Goal: Task Accomplishment & Management: Manage account settings

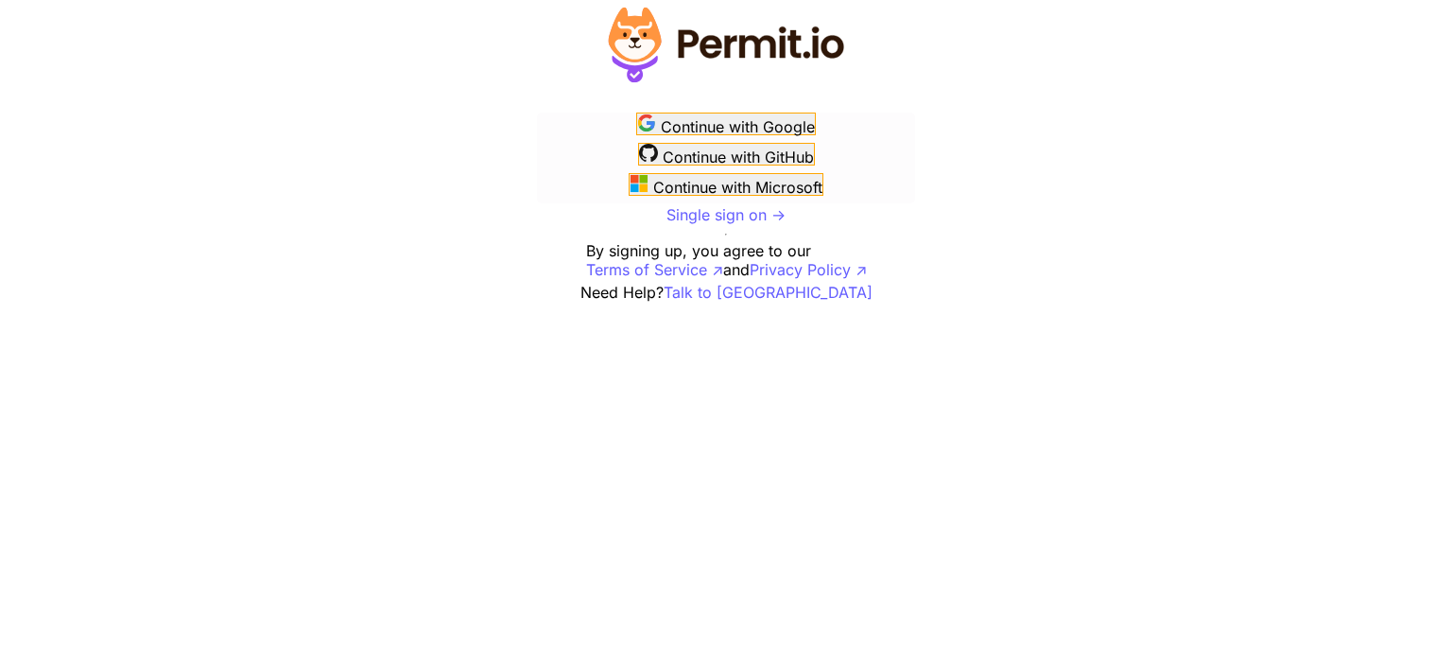
click at [759, 130] on span "Continue with Google" at bounding box center [738, 126] width 154 height 19
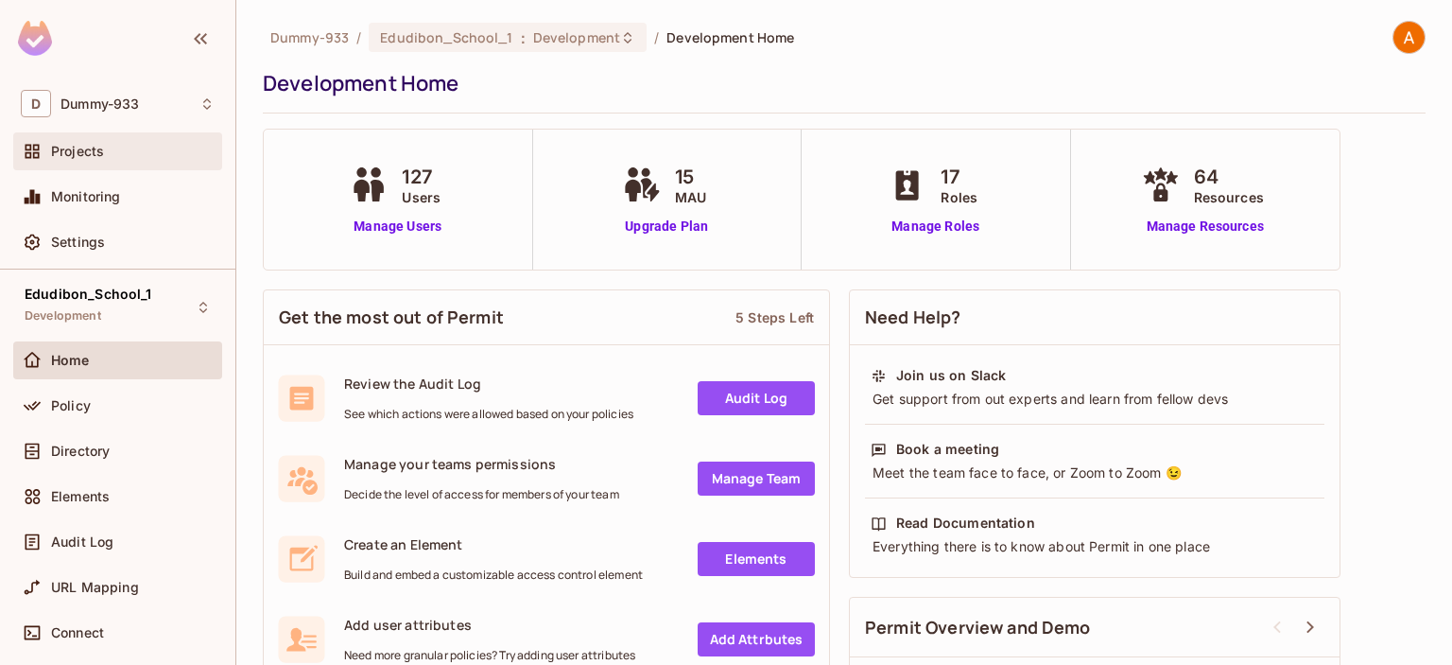
click at [95, 147] on span "Projects" at bounding box center [77, 151] width 53 height 15
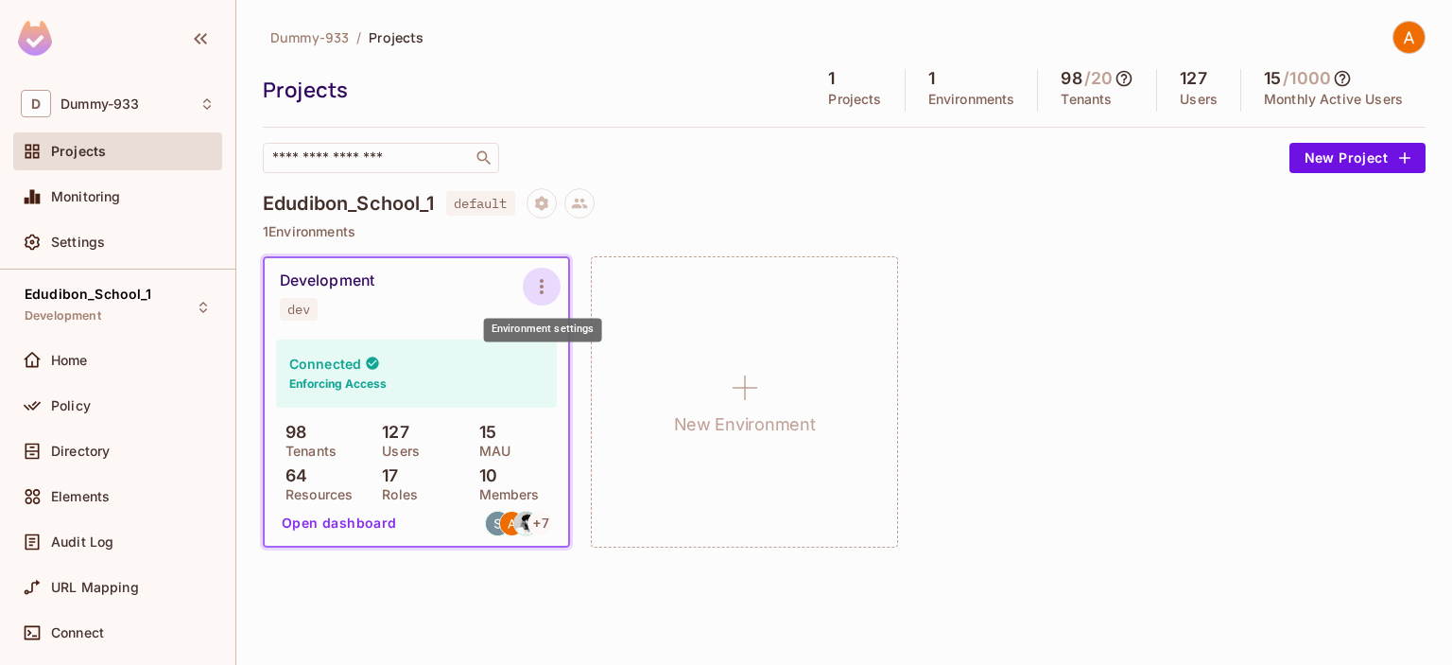
click at [548, 279] on icon "Environment settings" at bounding box center [541, 286] width 23 height 23
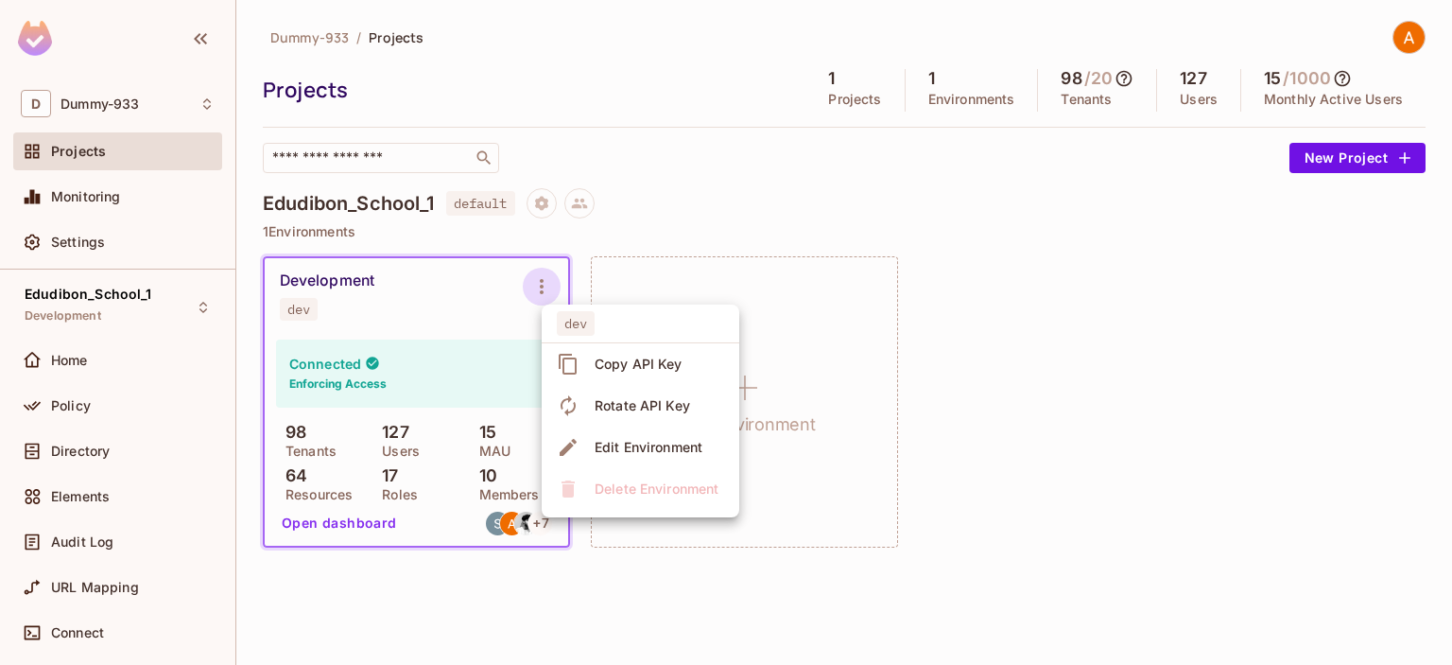
click at [548, 279] on div at bounding box center [726, 332] width 1452 height 665
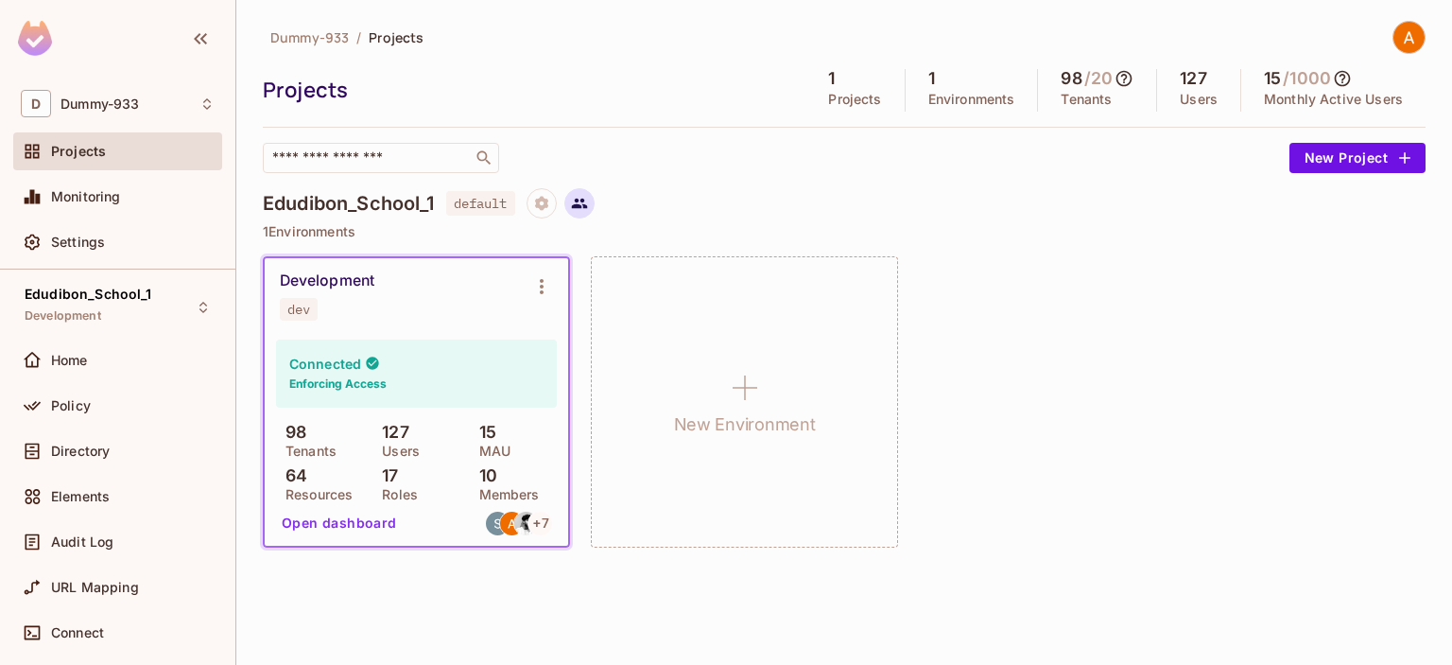
click at [588, 203] on icon at bounding box center [579, 203] width 17 height 17
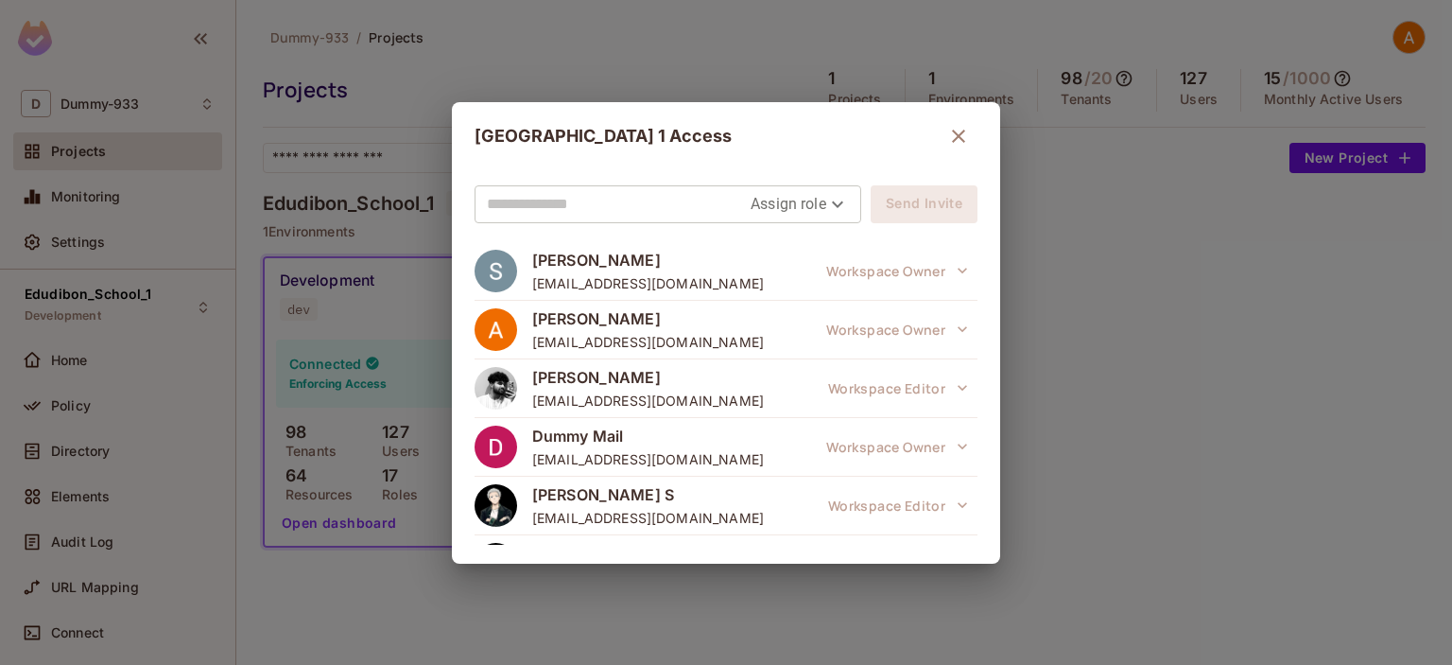
click at [616, 199] on input "text" at bounding box center [619, 204] width 264 height 30
paste input "**********"
type input "**********"
click at [813, 205] on body "**********" at bounding box center [726, 332] width 1452 height 665
click at [792, 317] on li "Viewer" at bounding box center [800, 315] width 99 height 34
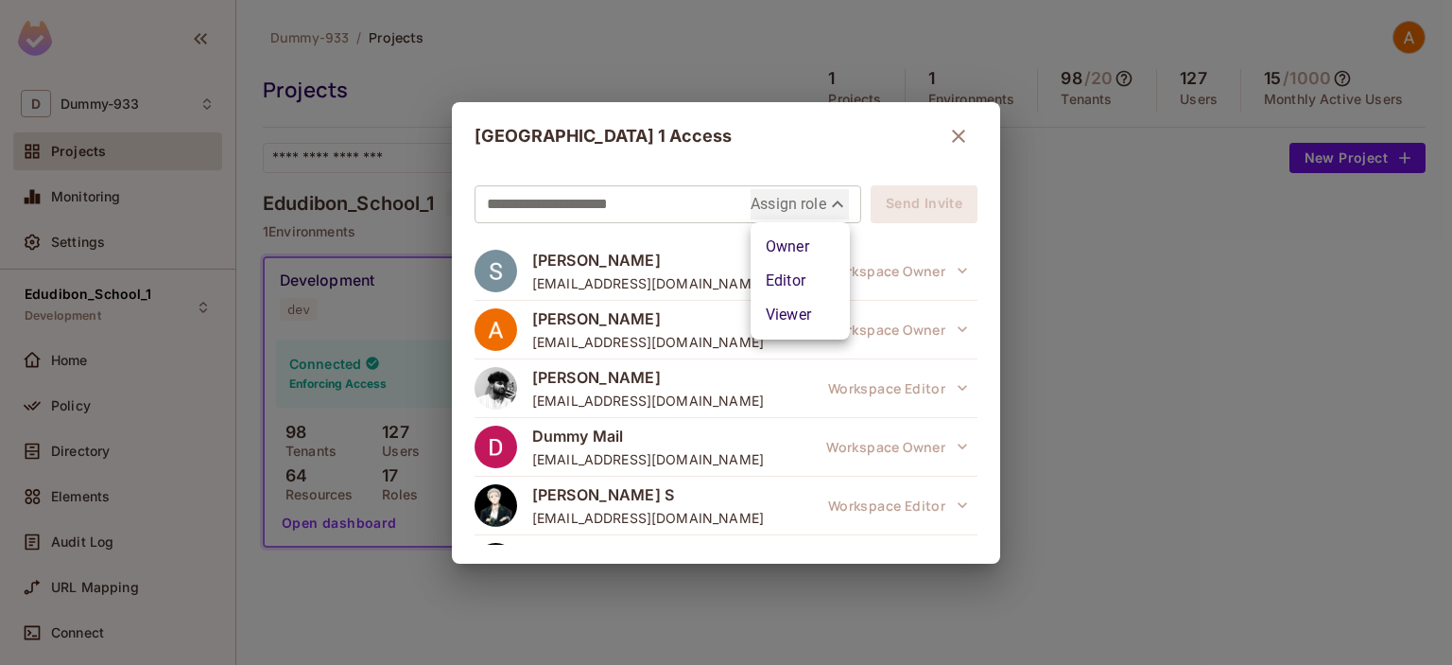
type input "****"
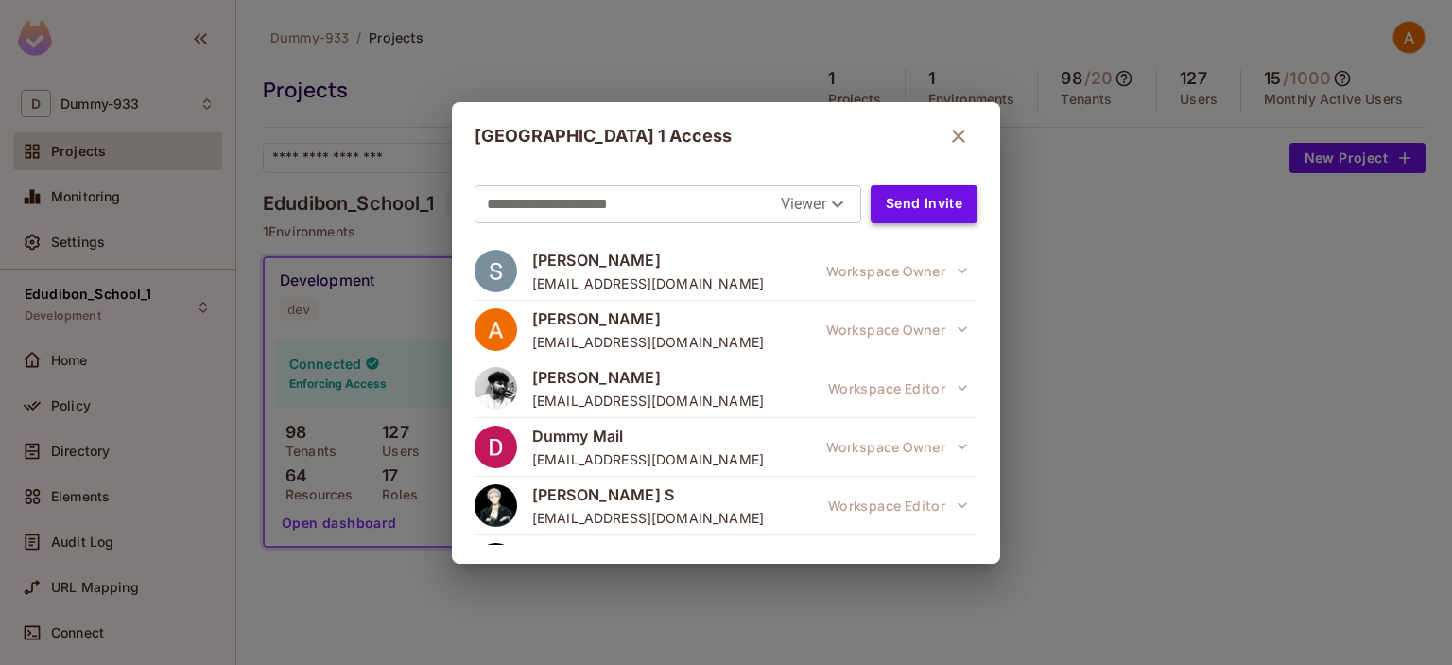
click at [915, 215] on button "Send Invite" at bounding box center [924, 204] width 107 height 38
click at [508, 268] on img at bounding box center [496, 271] width 43 height 43
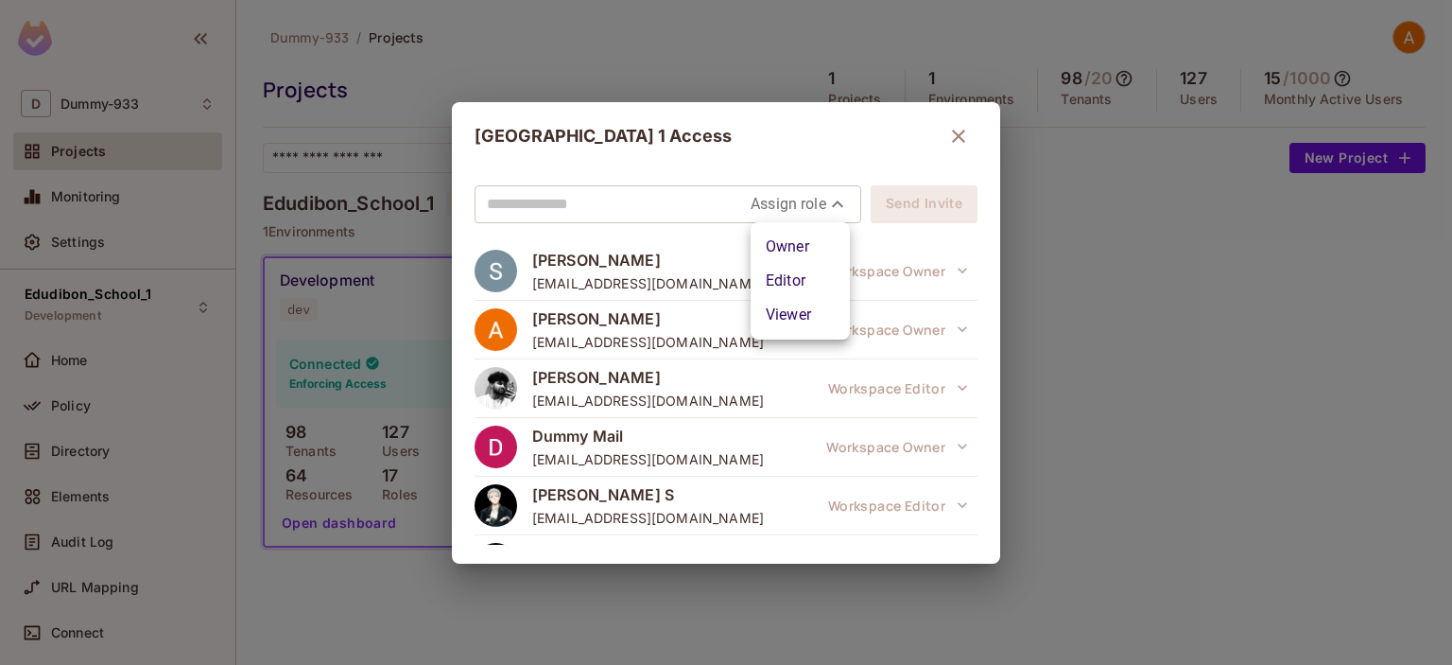
click at [828, 201] on body "D Dummy-933 Projects Monitoring Settings Edudibon_School_1 Development Home Pol…" at bounding box center [726, 332] width 1452 height 665
click at [828, 201] on div at bounding box center [726, 332] width 1452 height 665
click at [964, 134] on icon "button" at bounding box center [958, 136] width 23 height 23
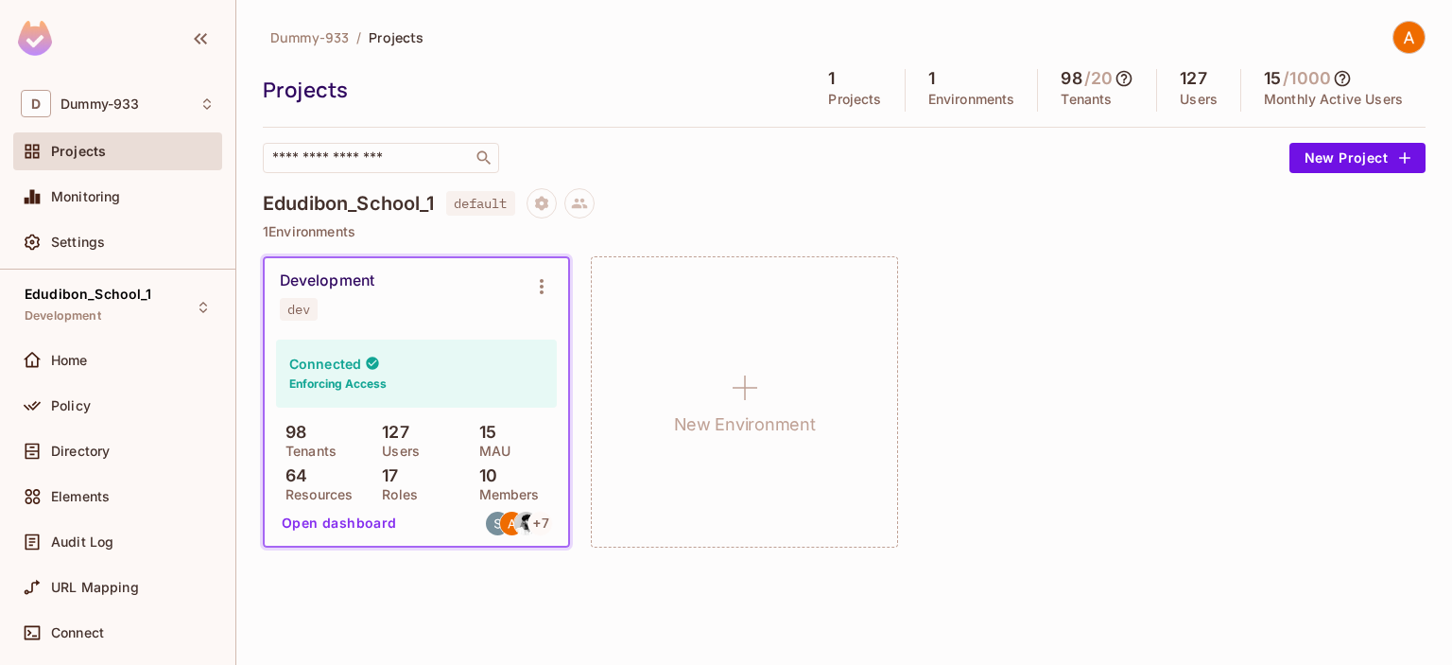
click at [1188, 75] on h5 "127" at bounding box center [1193, 78] width 26 height 19
click at [1288, 82] on h5 "/ 1000" at bounding box center [1307, 78] width 48 height 19
click at [1060, 48] on div "Dummy-933 / Projects" at bounding box center [844, 37] width 1163 height 33
click at [1075, 80] on h5 "98" at bounding box center [1071, 78] width 21 height 19
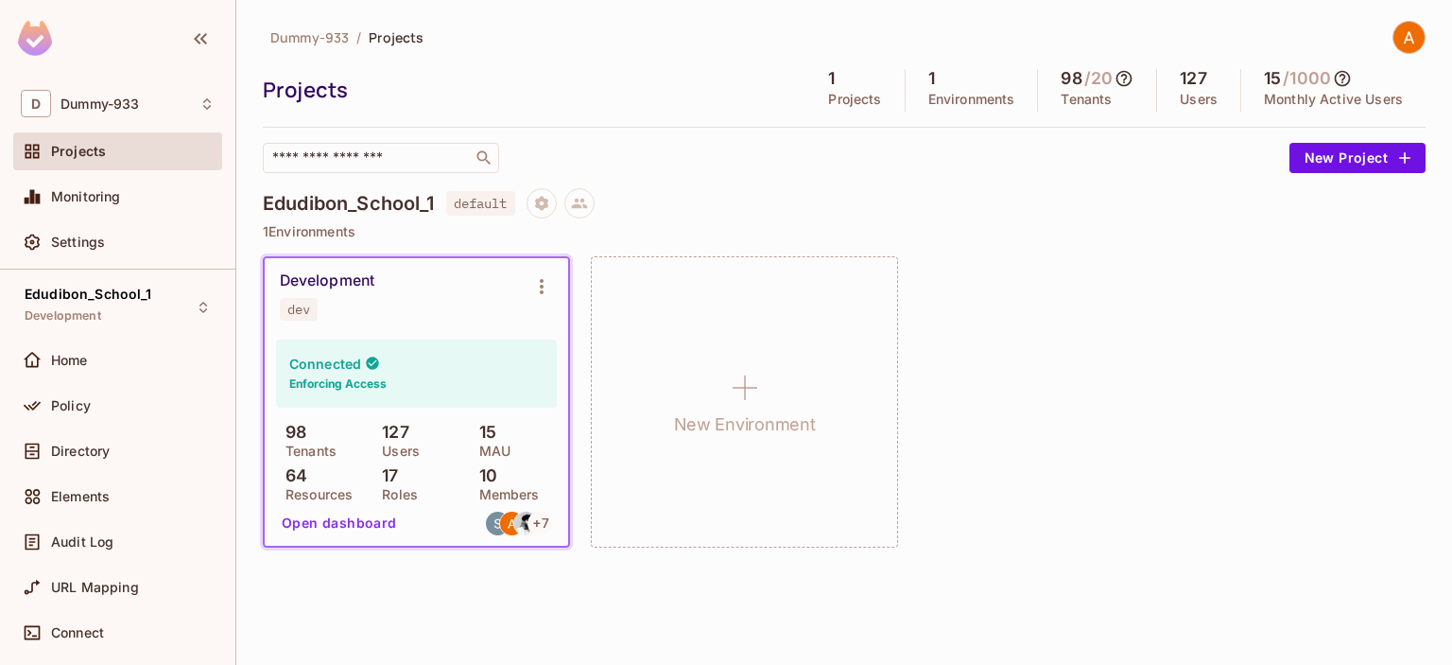
click at [1082, 328] on div "Development dev Connected Enforcing Access 98 Tenants 127 Users 15 MAU 64 Resou…" at bounding box center [844, 401] width 1163 height 291
click at [586, 205] on icon at bounding box center [579, 204] width 16 height 10
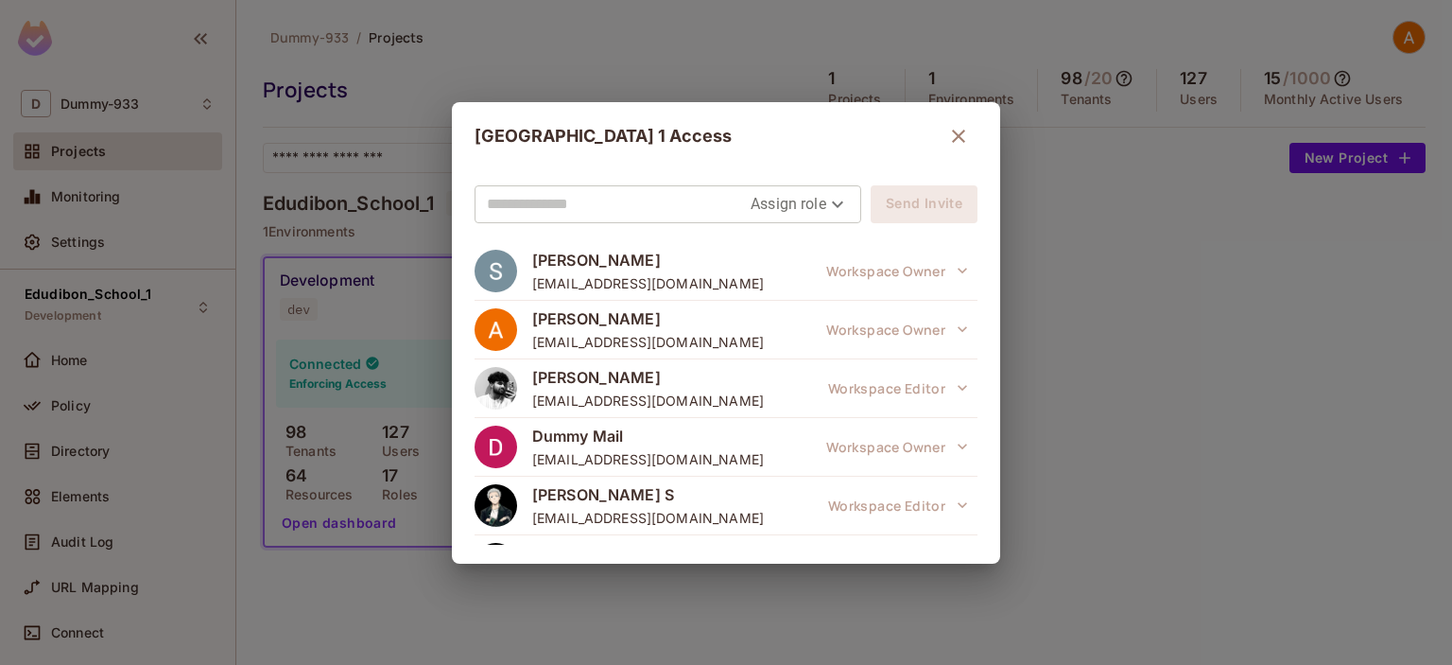
click at [1147, 287] on div "[GEOGRAPHIC_DATA] 1 Access Assign role Send Invite [PERSON_NAME] [EMAIL_ADDRESS…" at bounding box center [726, 332] width 1452 height 665
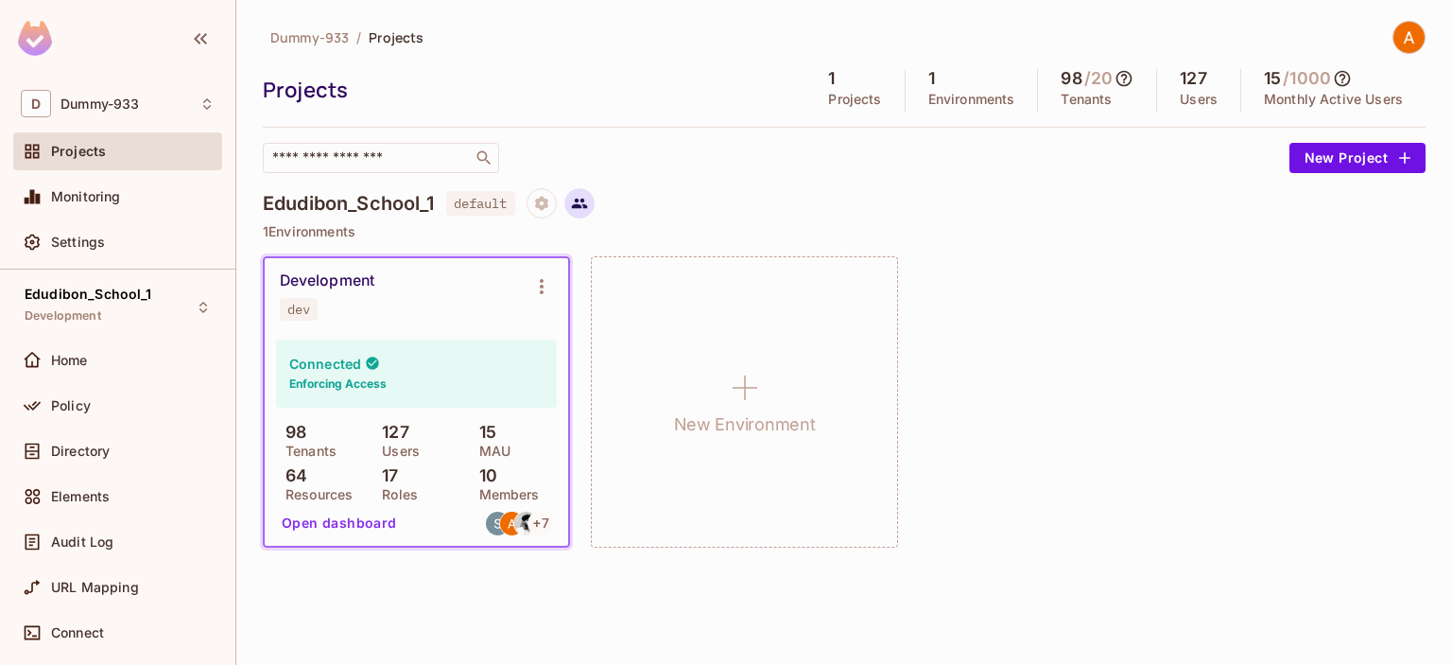
click at [588, 199] on icon at bounding box center [579, 203] width 17 height 17
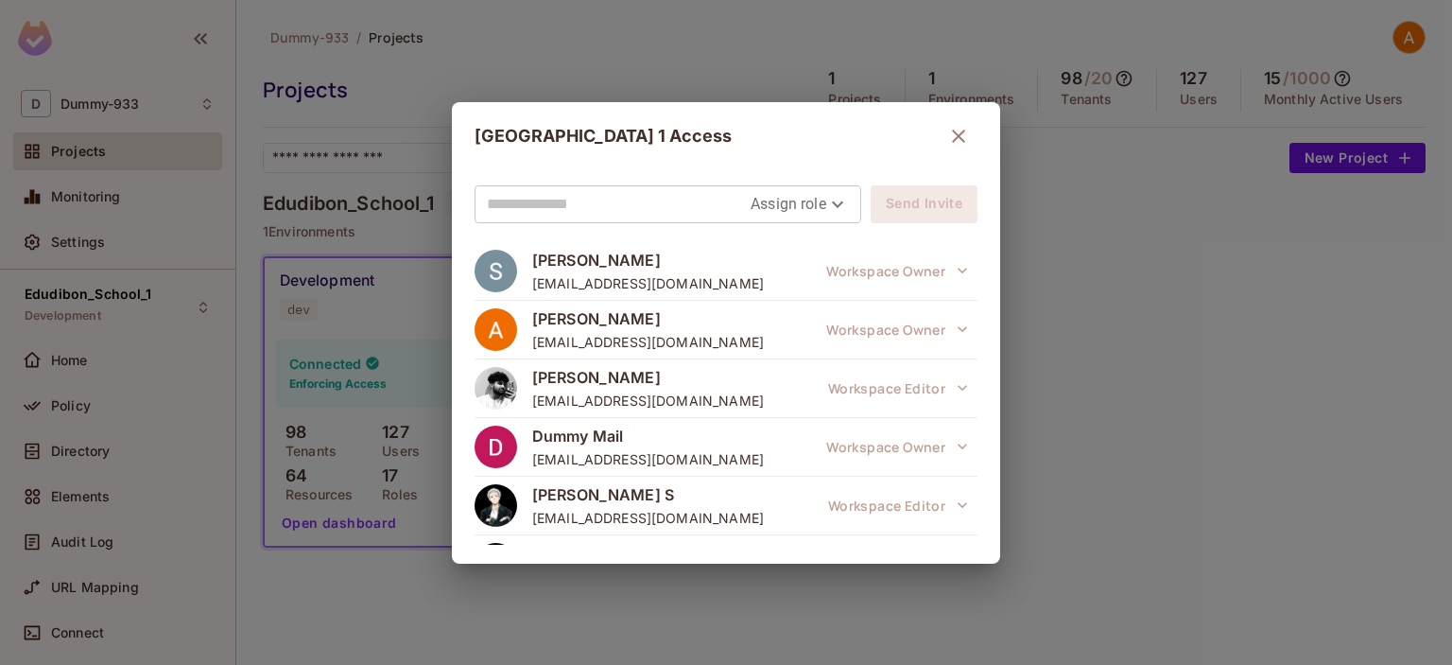
click at [973, 133] on button "button" at bounding box center [959, 136] width 38 height 38
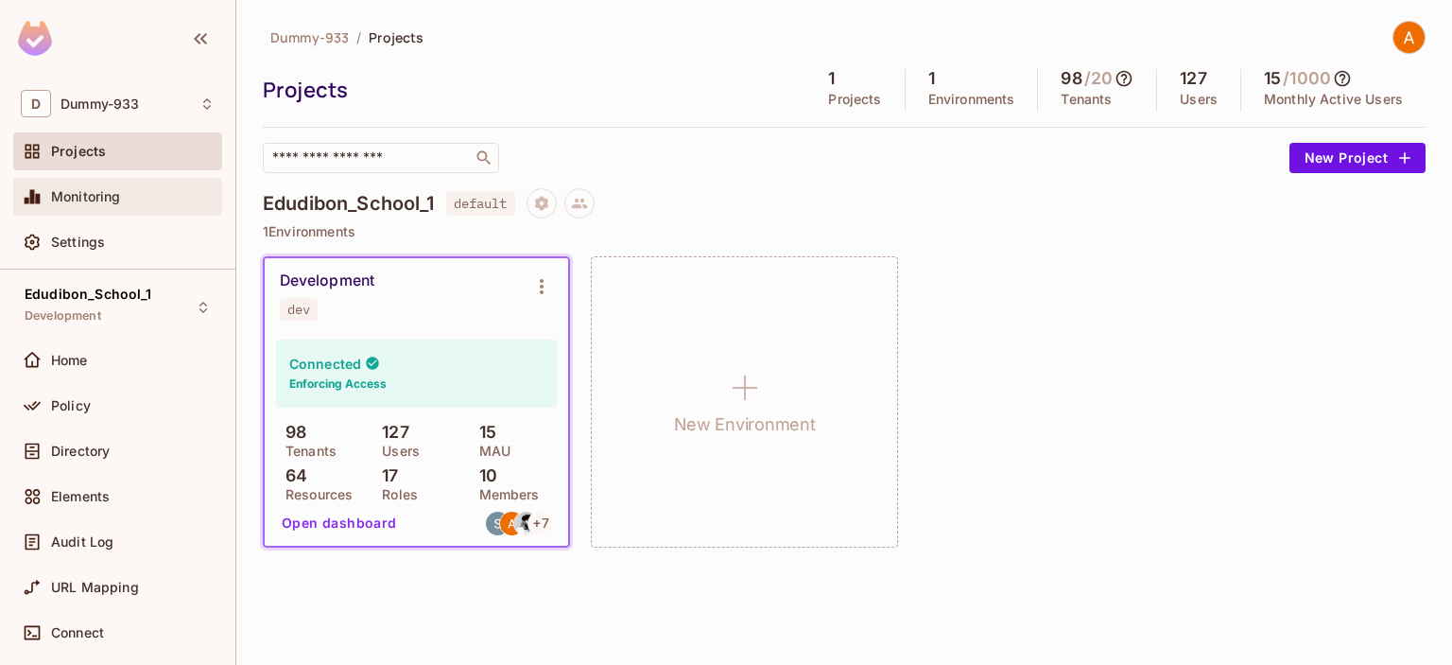
click at [70, 201] on span "Monitoring" at bounding box center [86, 196] width 70 height 15
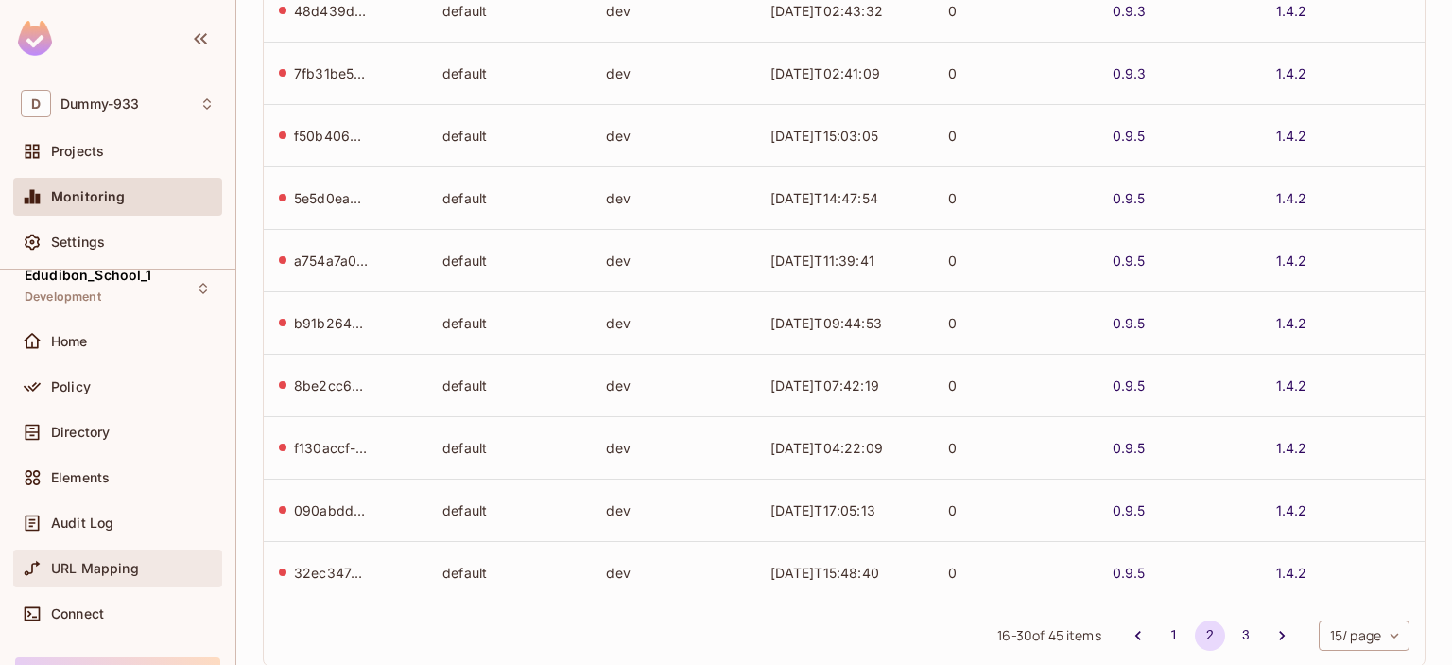
scroll to position [76, 0]
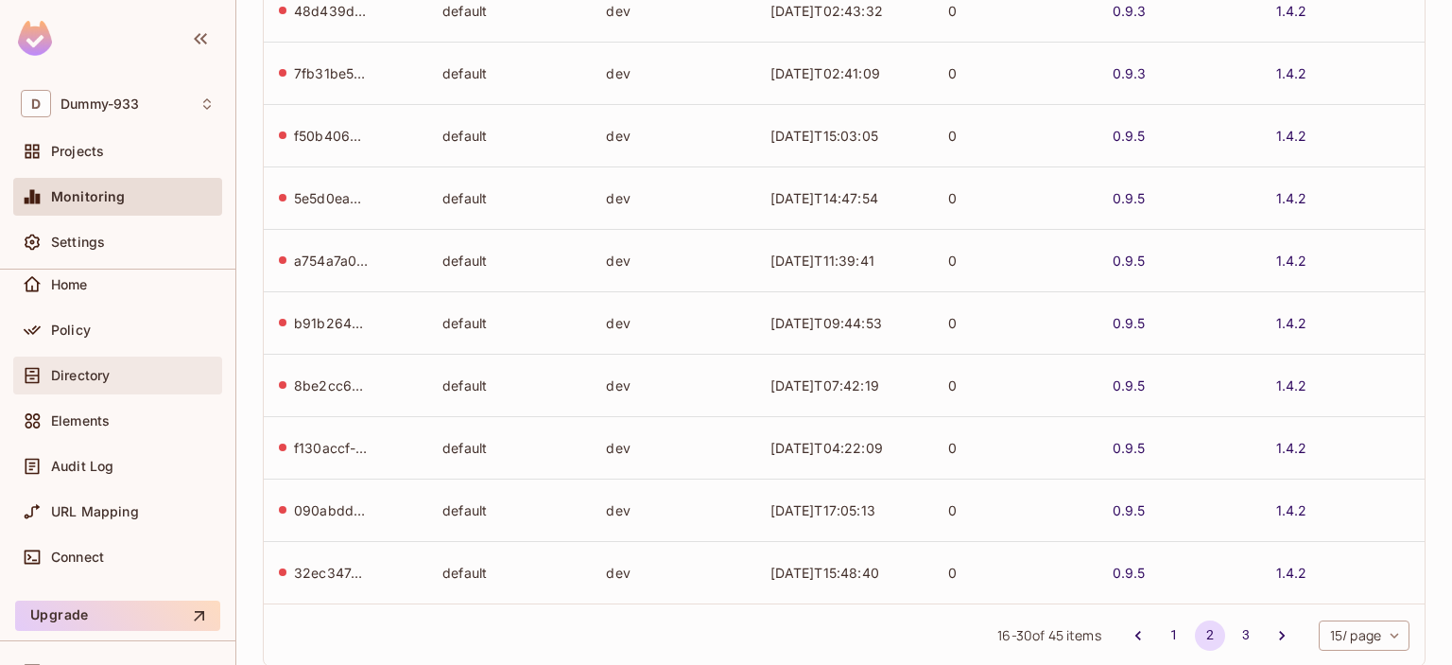
click at [83, 377] on span "Directory" at bounding box center [80, 375] width 59 height 15
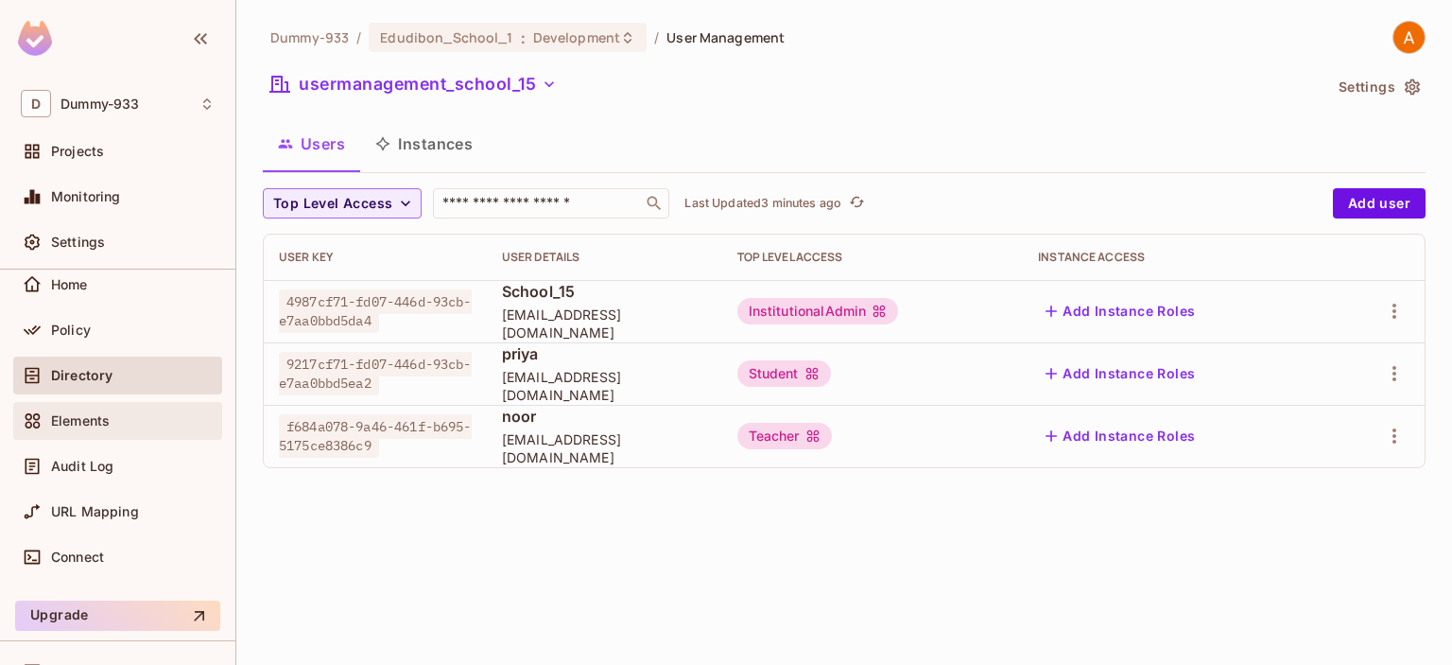
click at [67, 415] on span "Elements" at bounding box center [80, 420] width 59 height 15
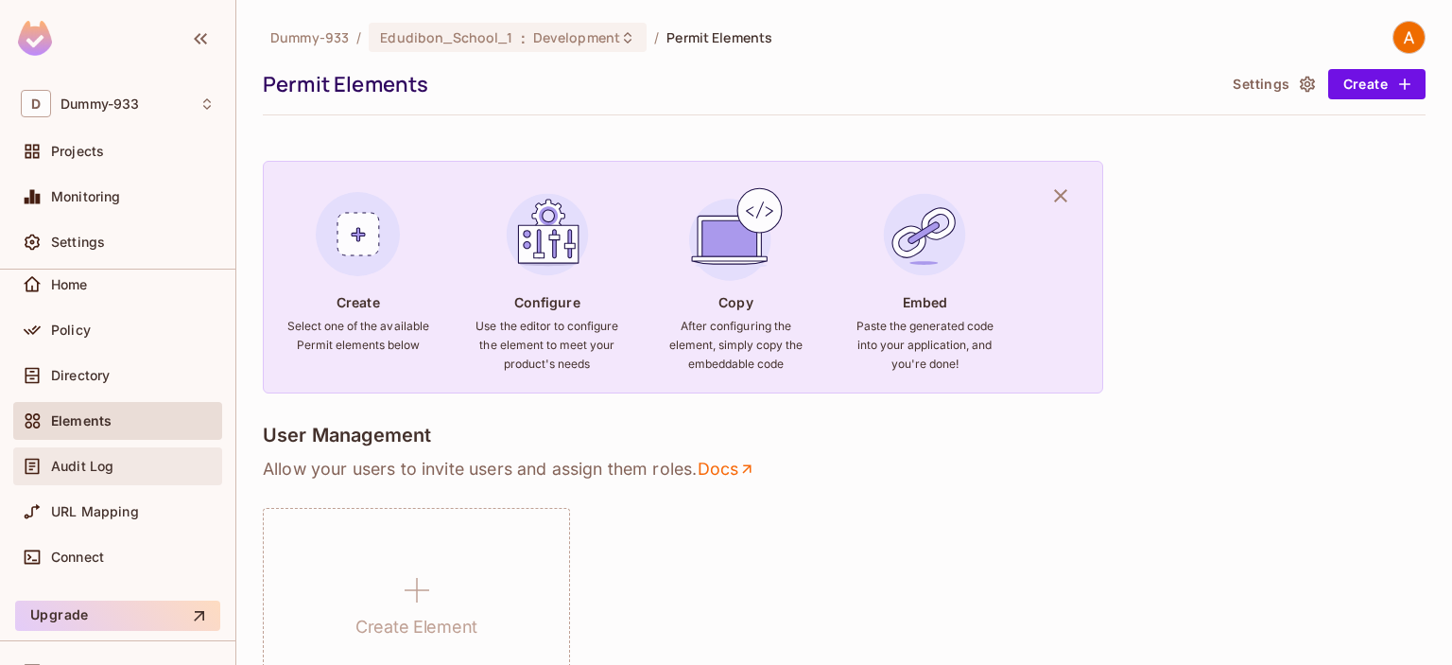
click at [53, 482] on div "Audit Log" at bounding box center [117, 466] width 209 height 38
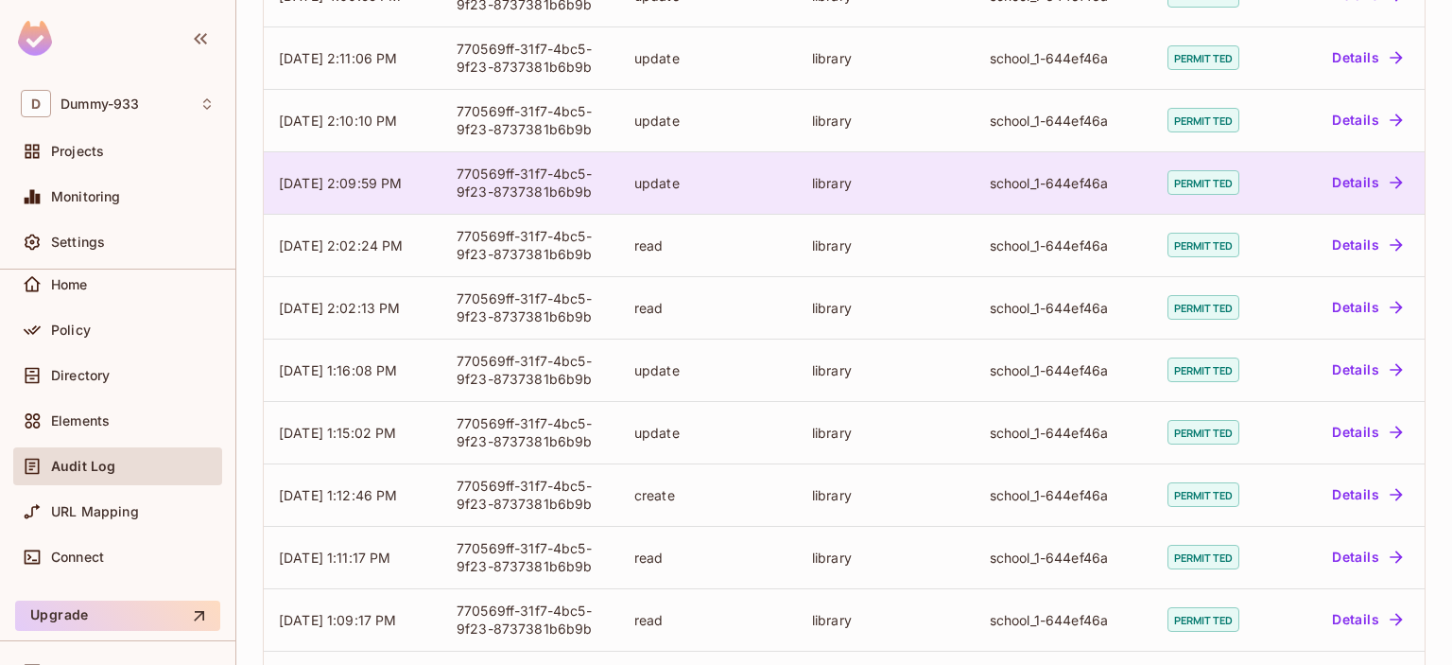
scroll to position [335, 0]
